Goal: Find specific page/section: Find specific page/section

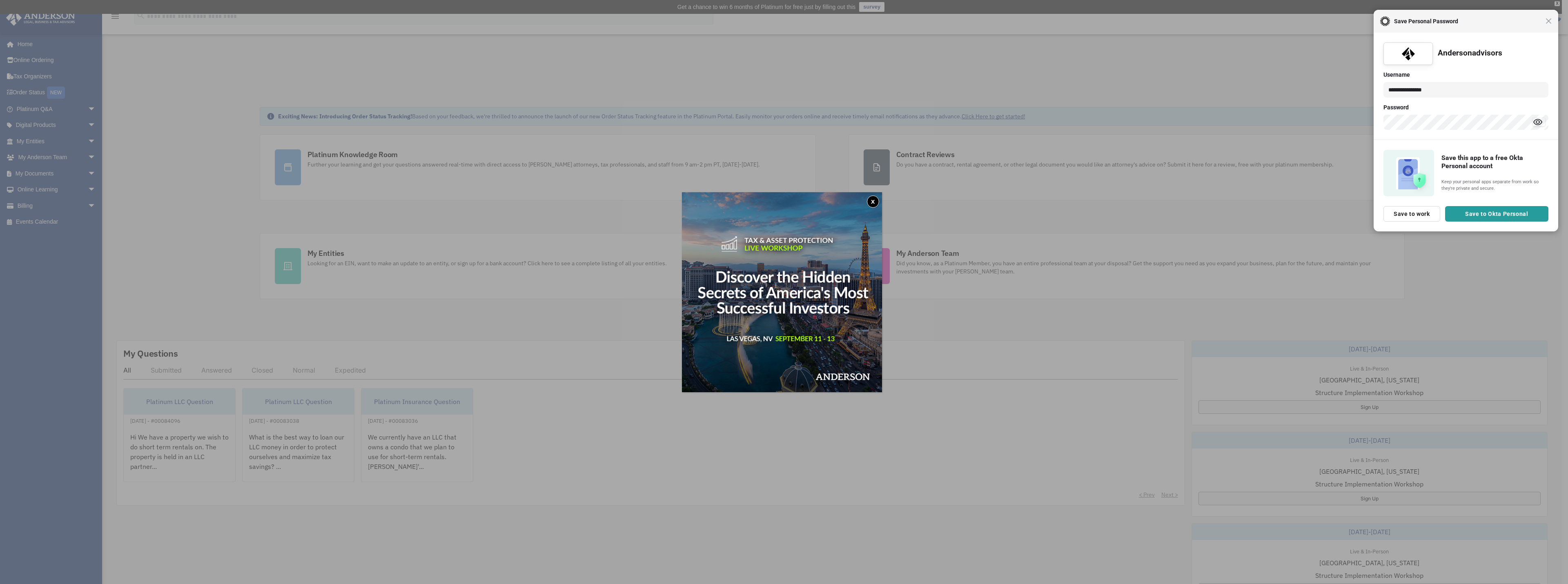
click at [1547, 24] on div "Close Save Personal Password" at bounding box center [1466, 21] width 184 height 23
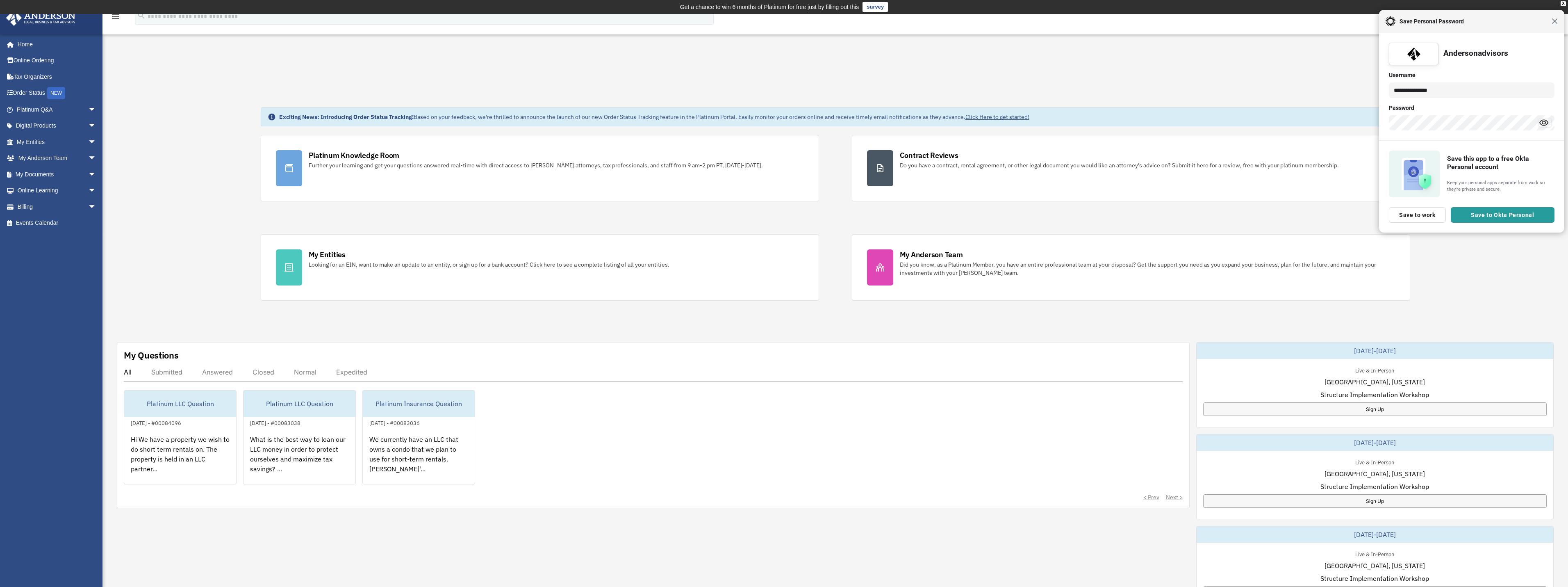
click at [1554, 21] on span "Close" at bounding box center [1555, 21] width 6 height 6
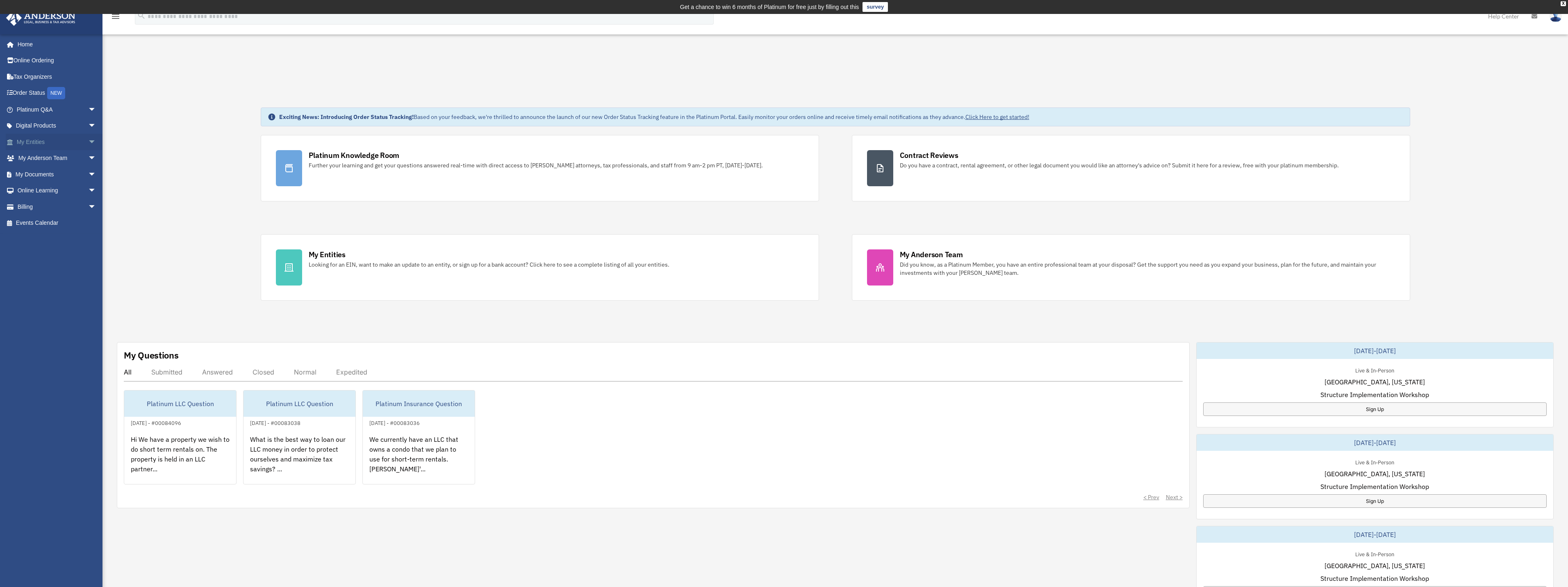
click at [38, 138] on link "My Entities arrow_drop_down" at bounding box center [57, 142] width 103 height 17
click at [88, 139] on span "arrow_drop_down" at bounding box center [96, 142] width 16 height 17
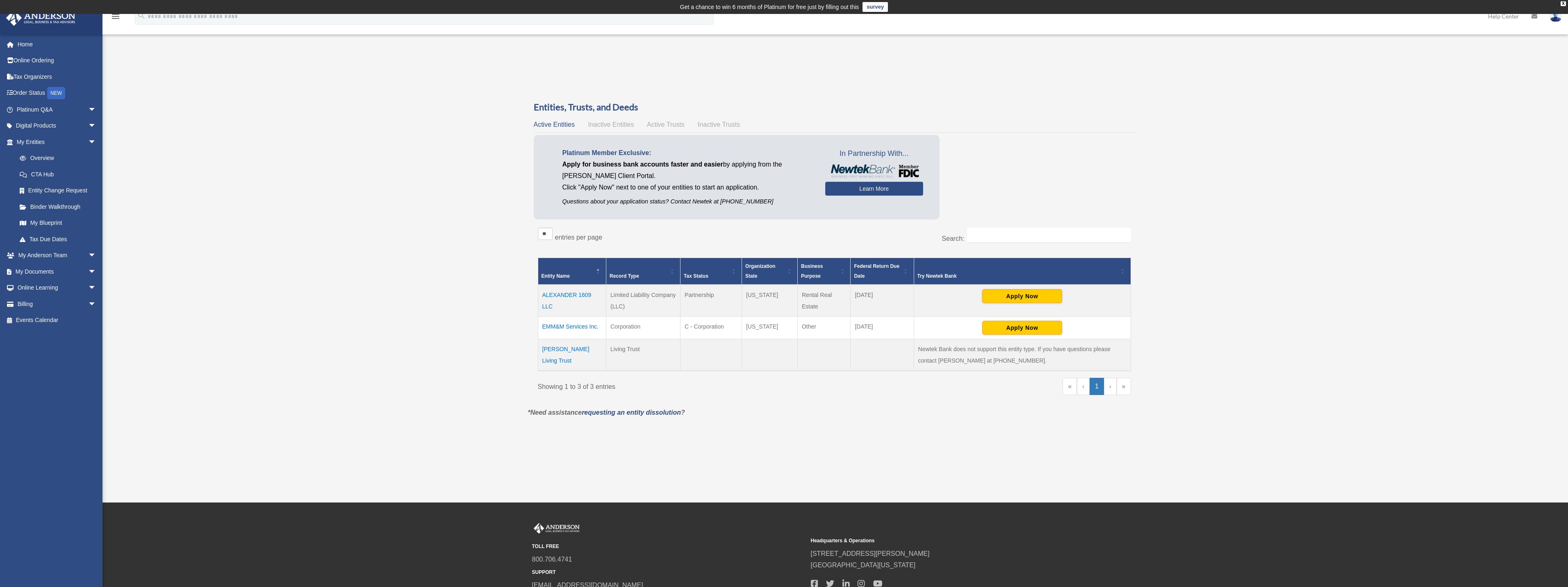
click at [583, 295] on td "ALEXANDER 1609 LLC" at bounding box center [572, 301] width 68 height 32
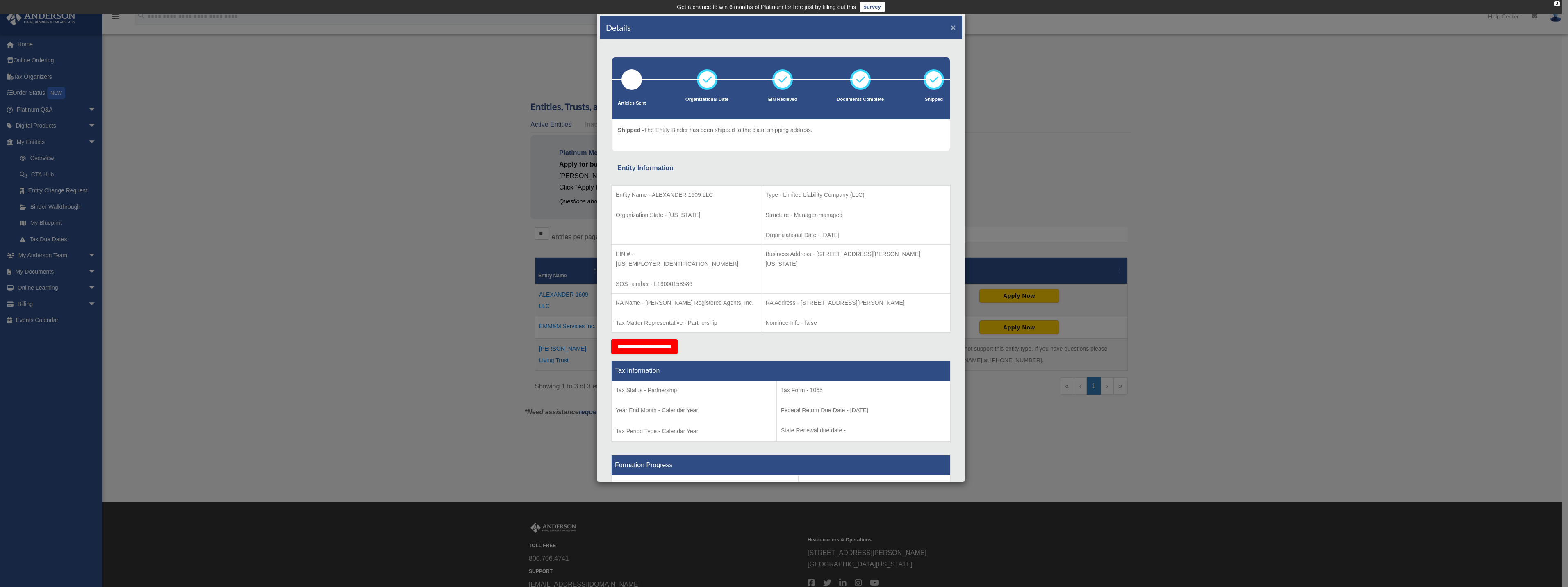
click at [951, 27] on button "×" at bounding box center [953, 28] width 5 height 9
